Goal: Task Accomplishment & Management: Manage account settings

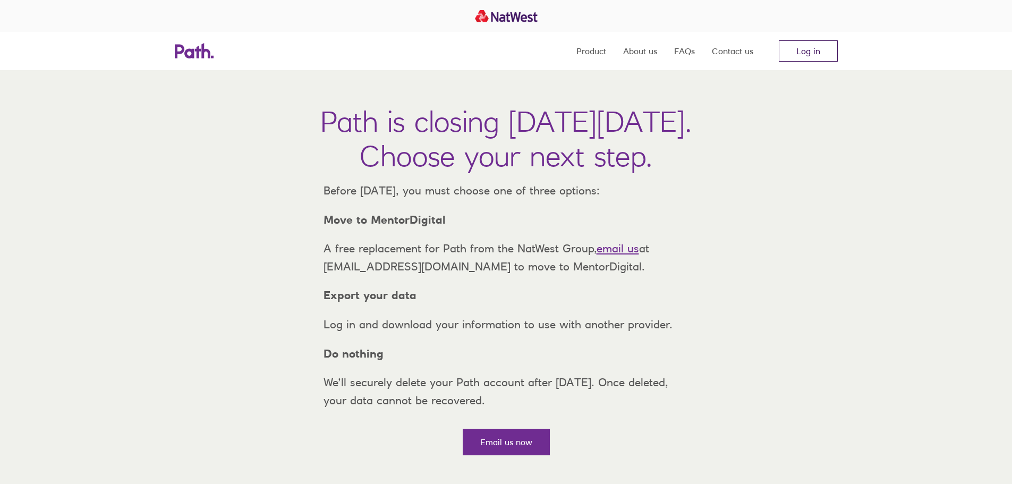
click at [809, 53] on link "Log in" at bounding box center [808, 50] width 59 height 21
click at [833, 47] on link "Log in" at bounding box center [808, 50] width 59 height 21
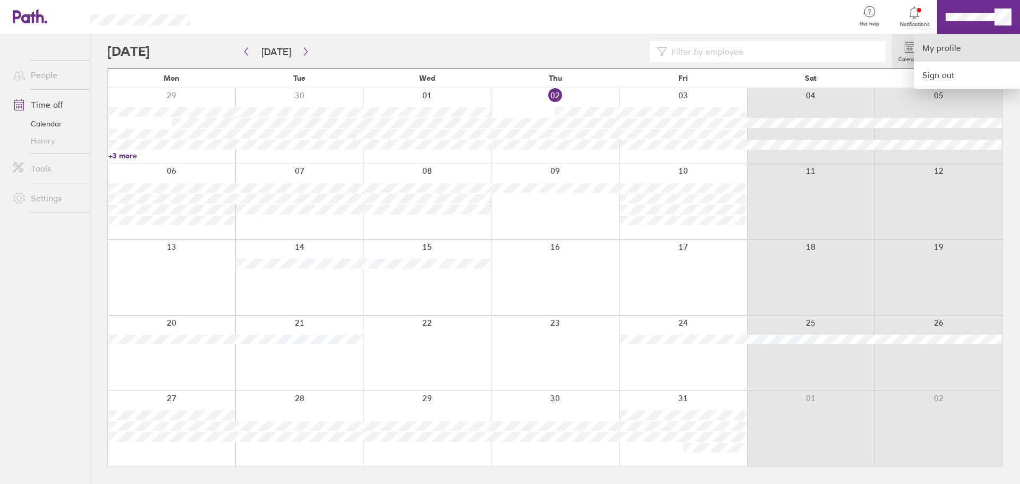
click at [956, 47] on link "My profile" at bounding box center [967, 48] width 106 height 27
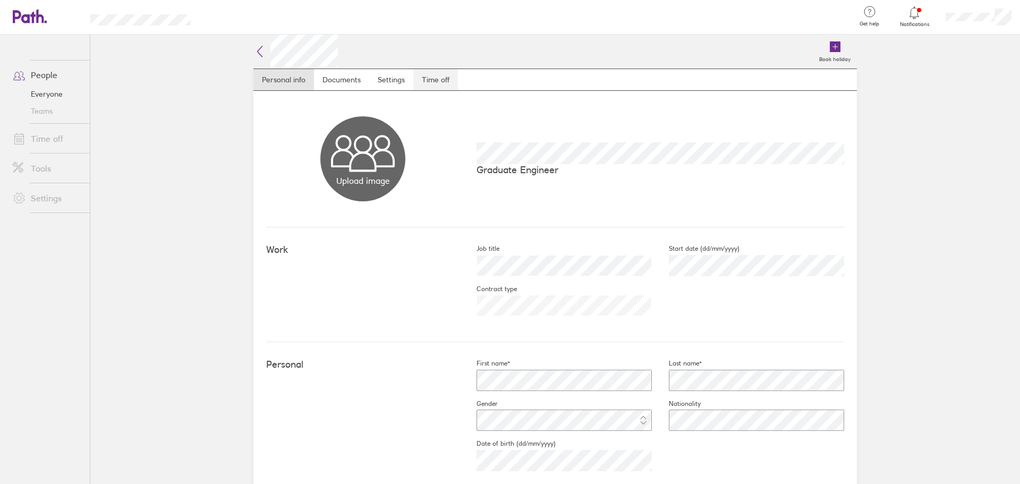
click at [437, 80] on link "Time off" at bounding box center [435, 79] width 45 height 21
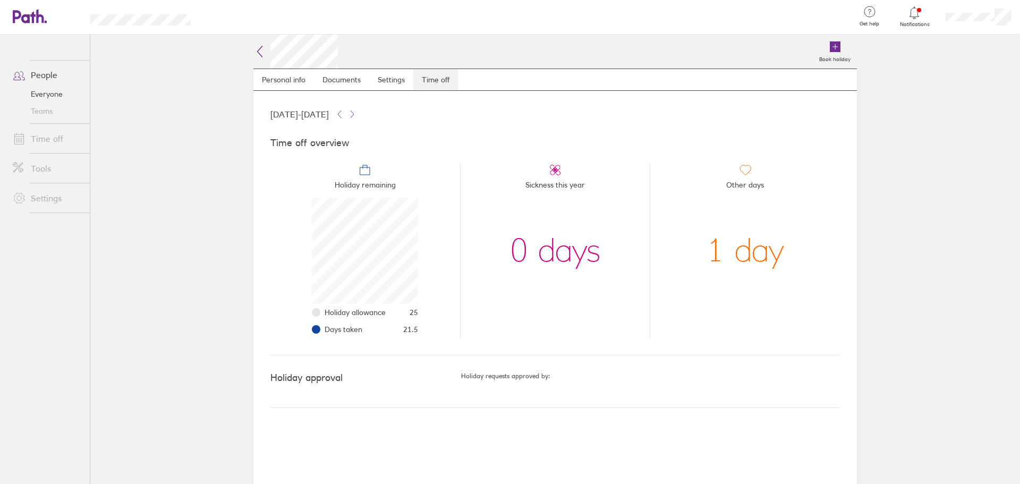
scroll to position [106, 106]
